Goal: Transaction & Acquisition: Purchase product/service

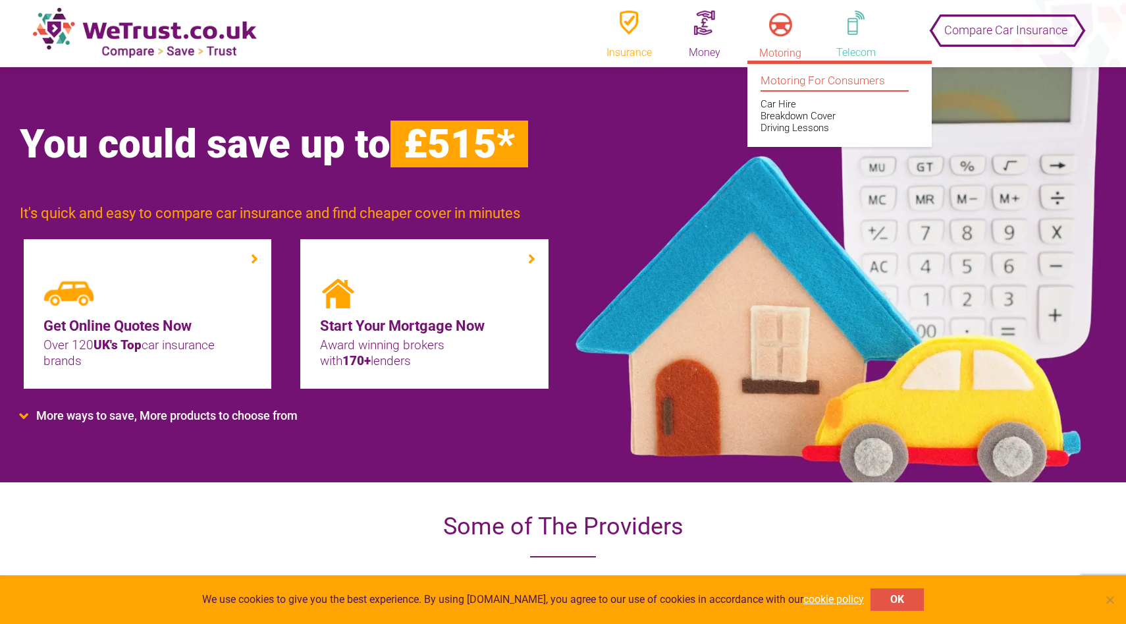
click at [785, 25] on img at bounding box center [780, 24] width 23 height 23
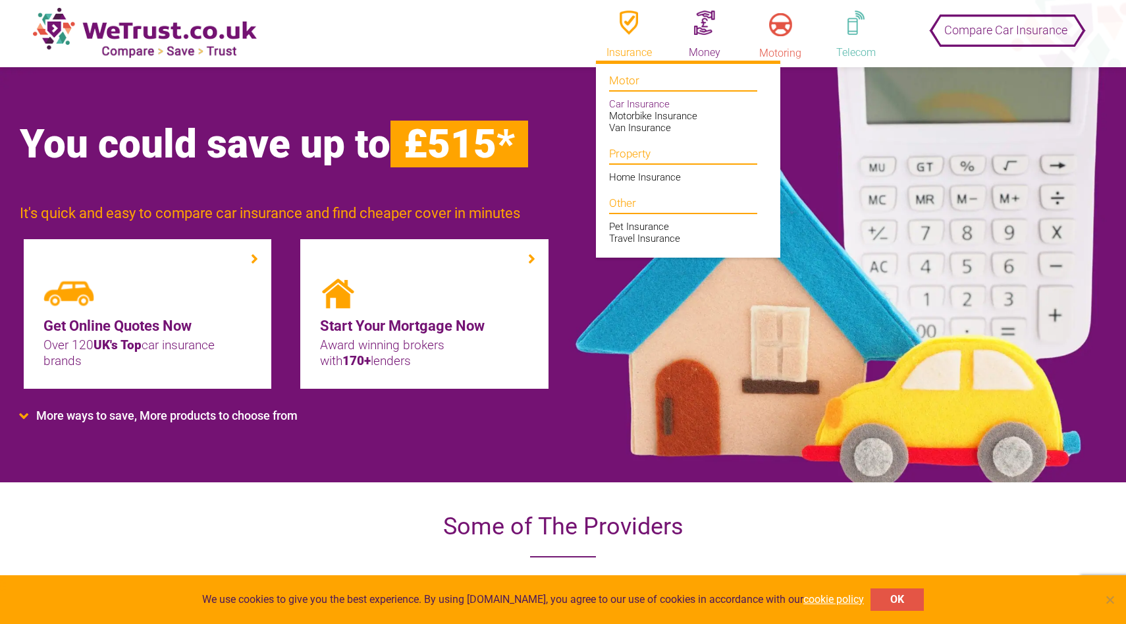
click at [638, 102] on link "Car Insurance" at bounding box center [639, 104] width 61 height 12
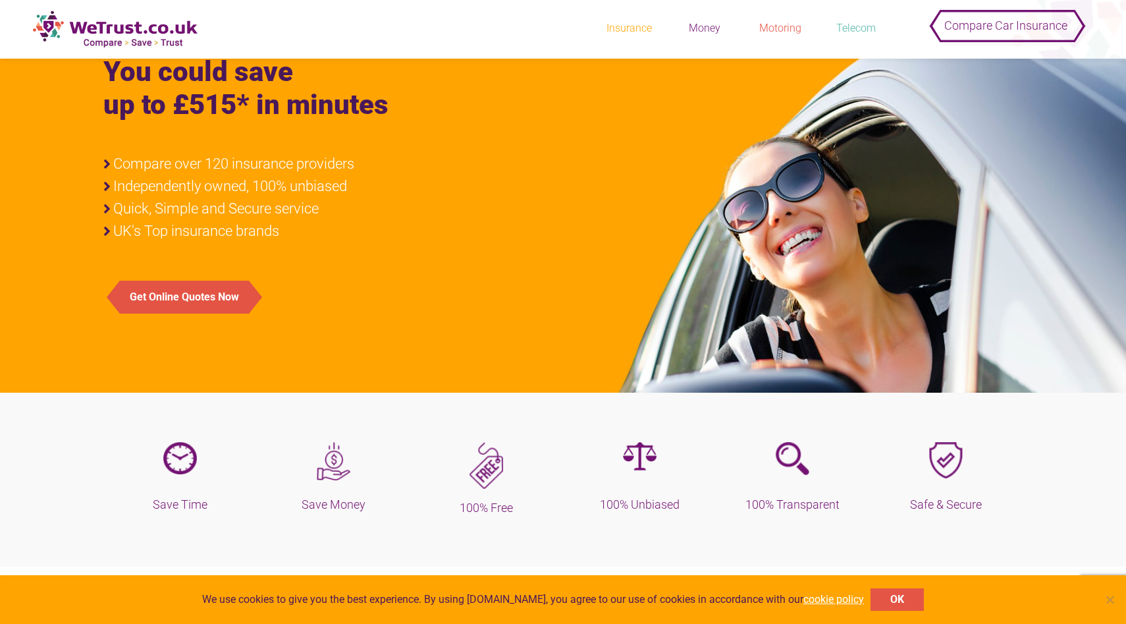
scroll to position [107, 0]
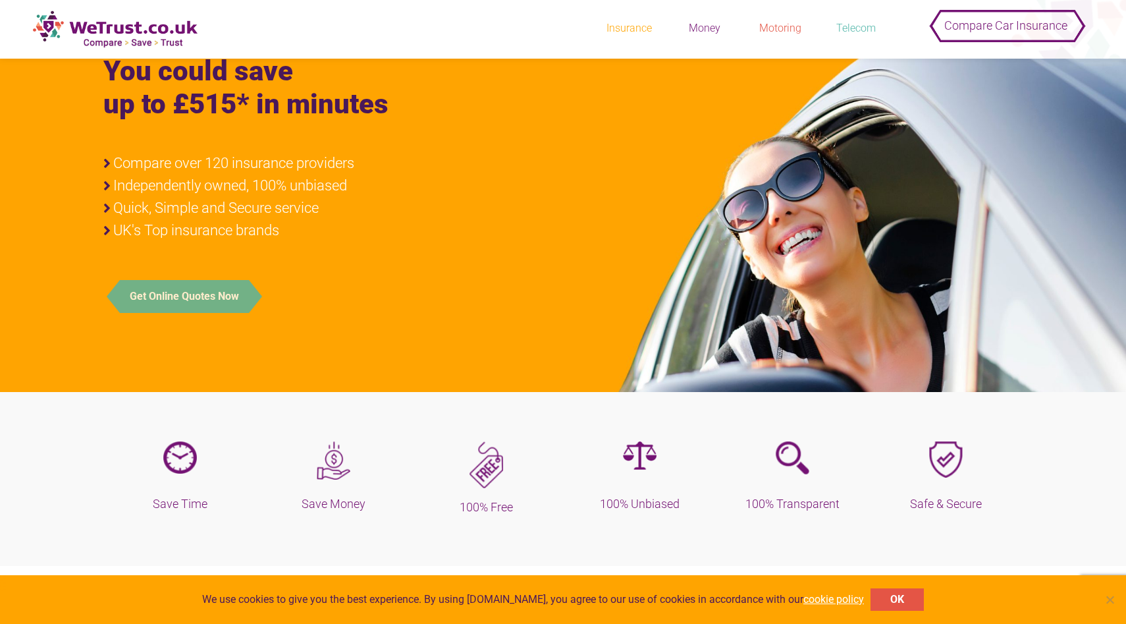
click at [217, 294] on button "Get Online Quotes Now" at bounding box center [184, 296] width 129 height 33
